Goal: Find contact information: Find contact information

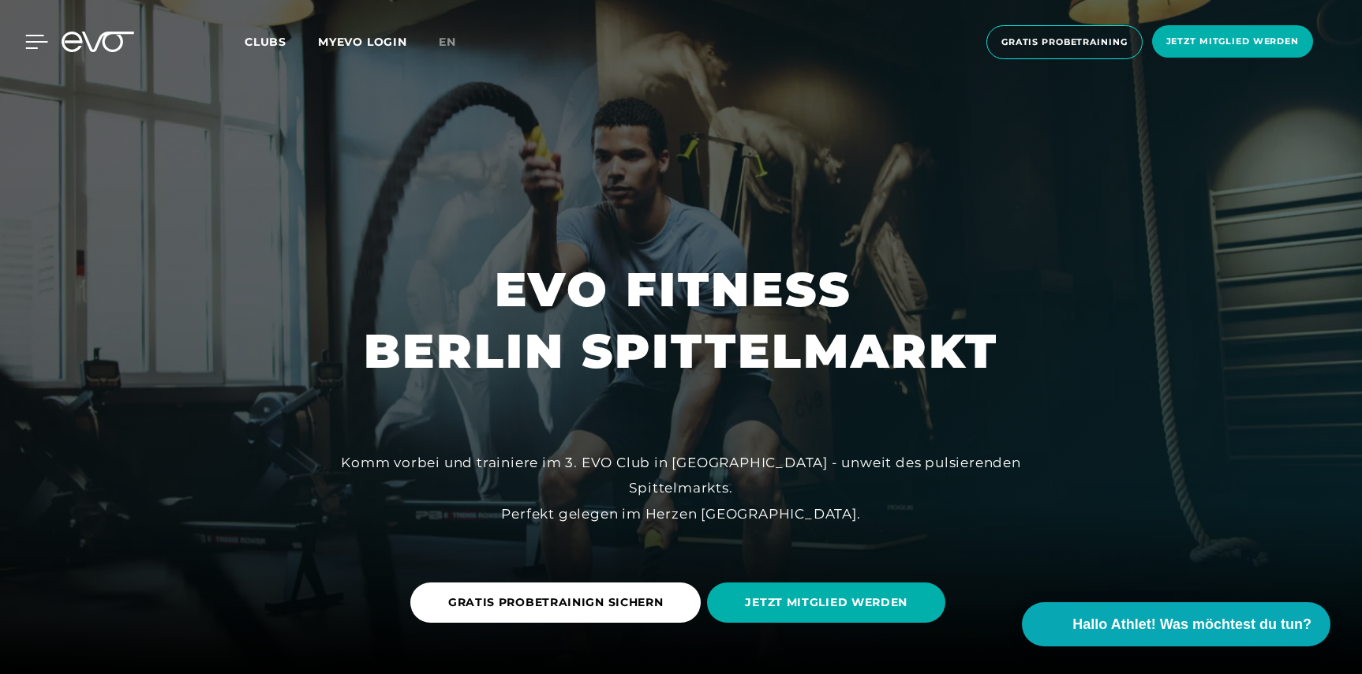
click at [35, 40] on icon at bounding box center [36, 42] width 23 height 14
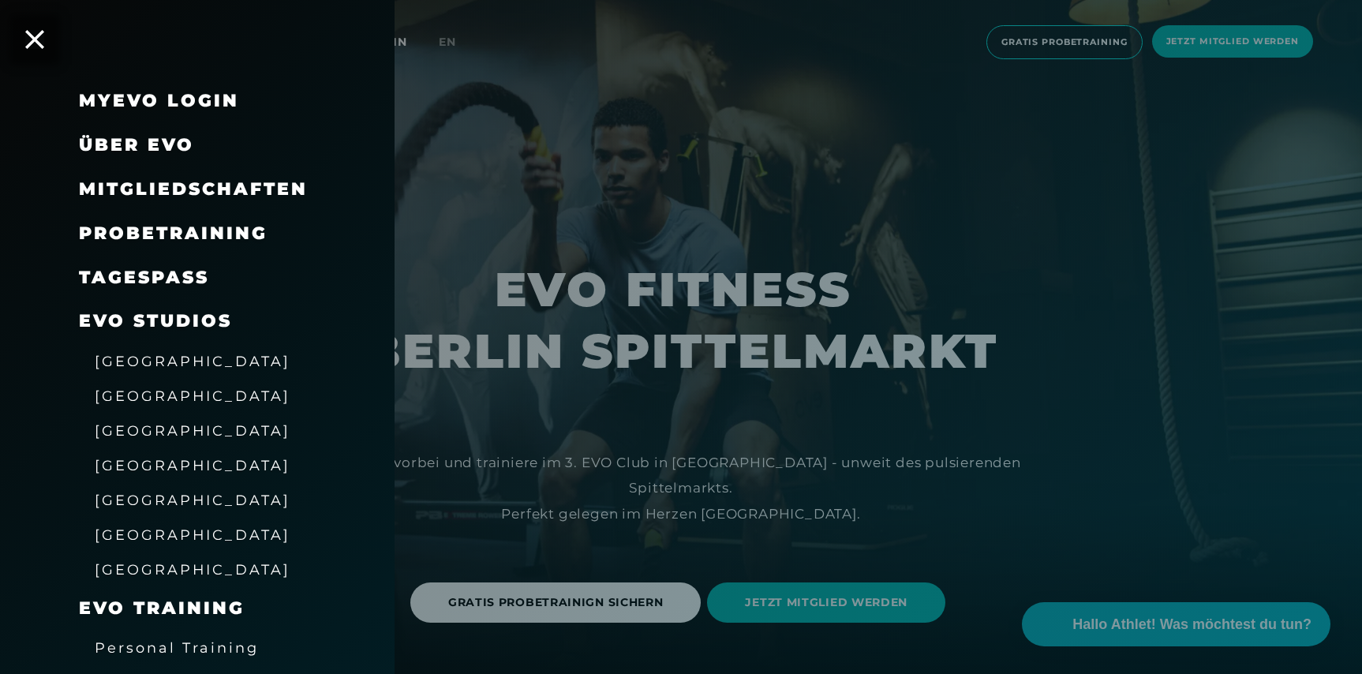
click at [133, 399] on span "[GEOGRAPHIC_DATA]" at bounding box center [193, 395] width 196 height 17
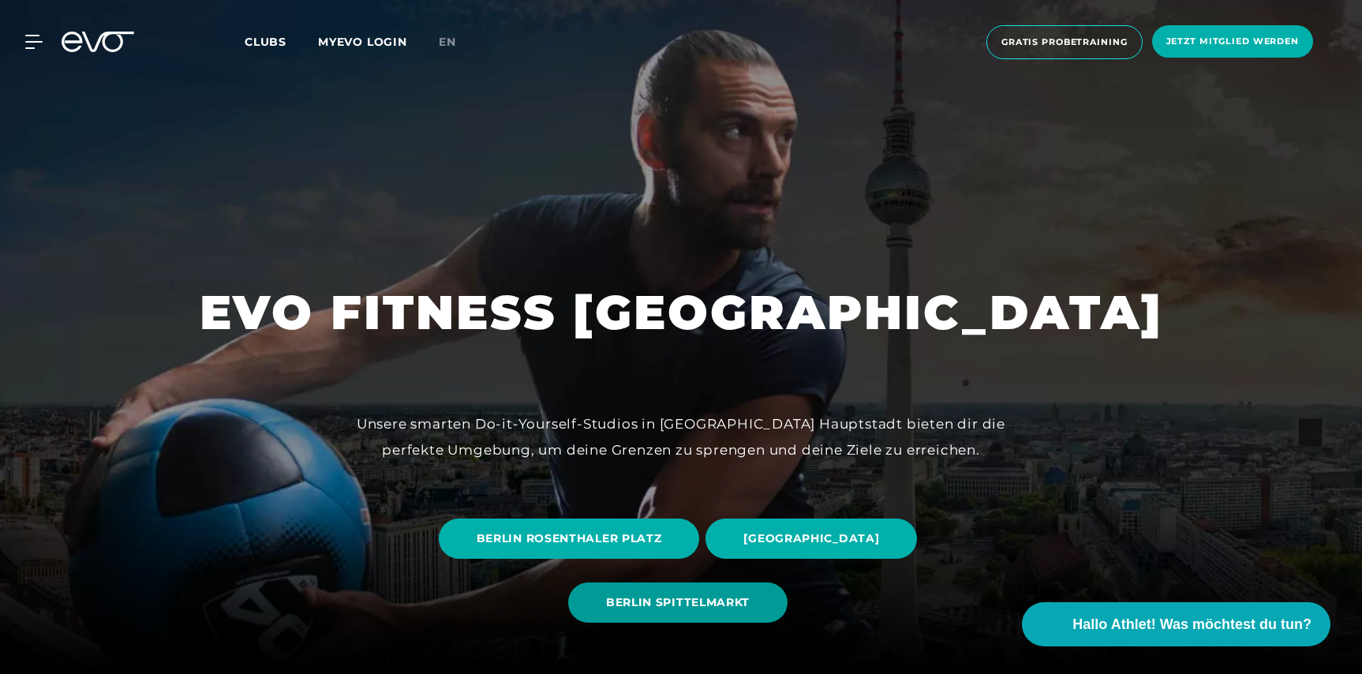
click at [691, 608] on span "BERLIN SPITTELMARKT" at bounding box center [678, 602] width 144 height 17
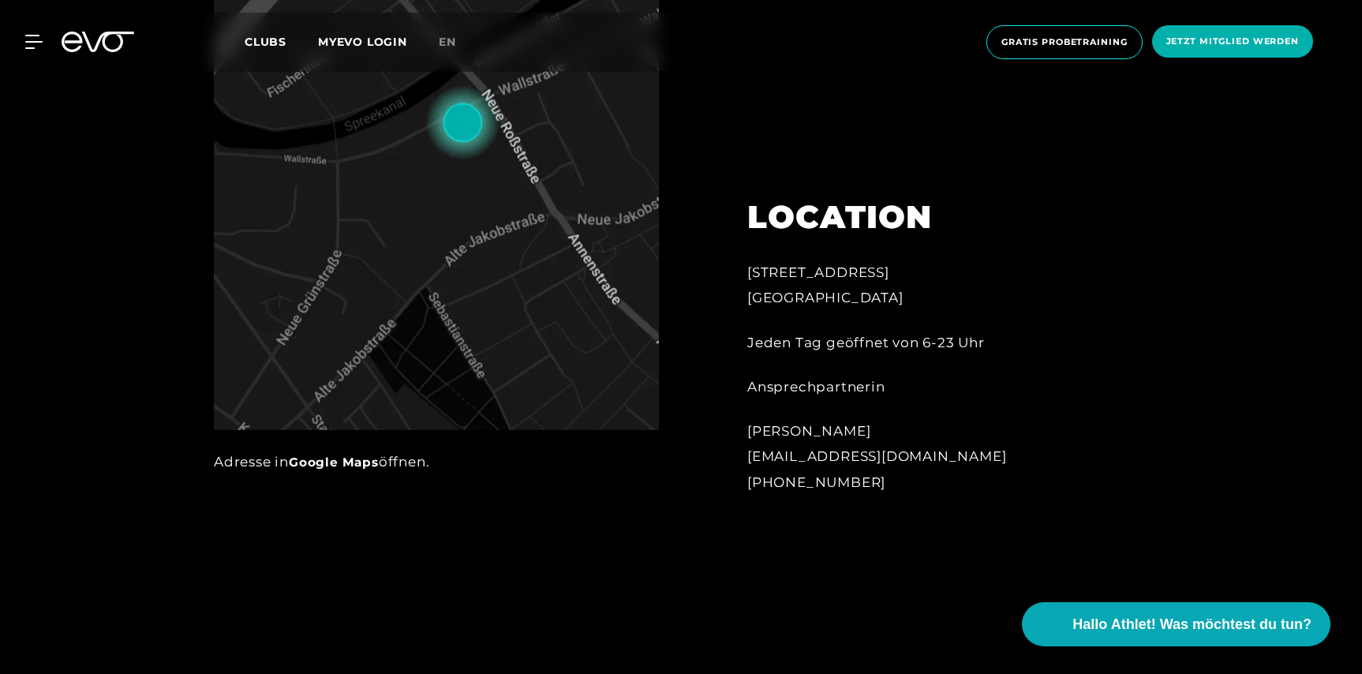
scroll to position [934, 0]
click at [828, 459] on div "[PERSON_NAME] Ma [EMAIL_ADDRESS][DOMAIN_NAME] [PHONE_NUMBER]" at bounding box center [920, 458] width 347 height 77
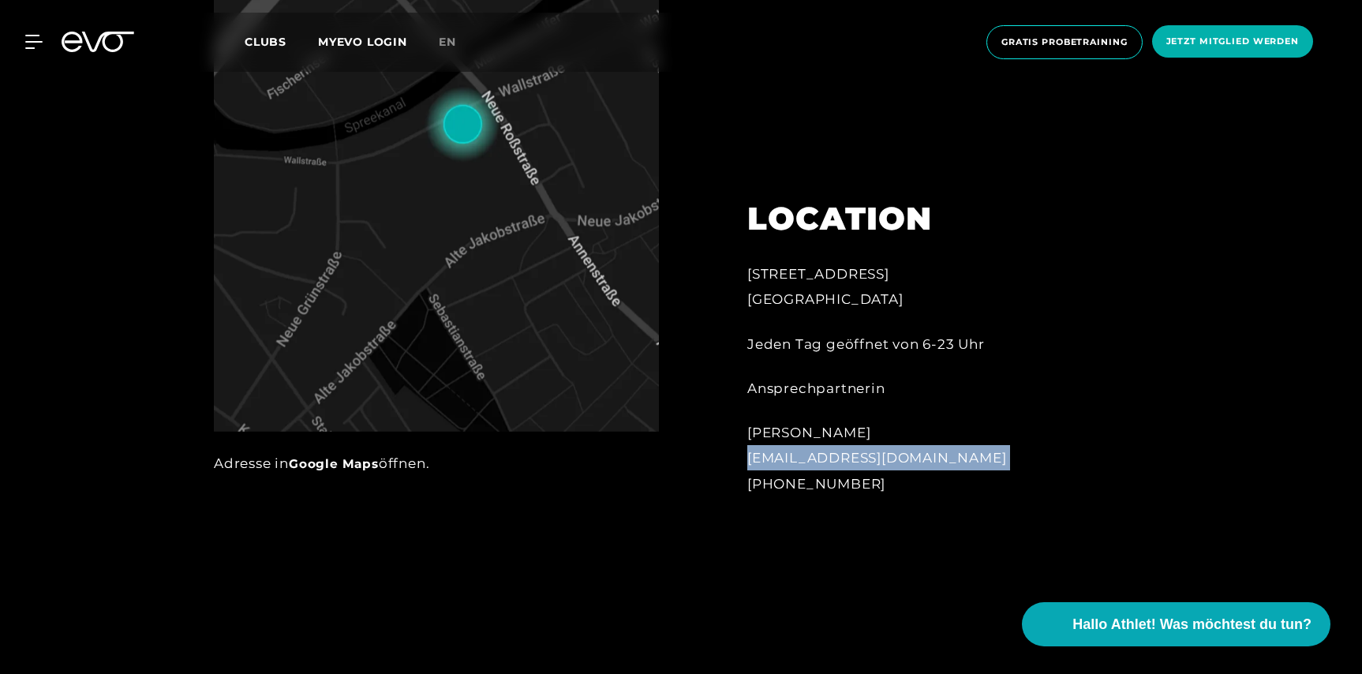
click at [828, 459] on div "[PERSON_NAME] Ma [EMAIL_ADDRESS][DOMAIN_NAME] [PHONE_NUMBER]" at bounding box center [920, 458] width 347 height 77
copy div "[EMAIL_ADDRESS][DOMAIN_NAME]"
click at [802, 459] on div "[PERSON_NAME] Ma [EMAIL_ADDRESS][DOMAIN_NAME] [PHONE_NUMBER]" at bounding box center [920, 458] width 347 height 77
